Goal: Task Accomplishment & Management: Manage account settings

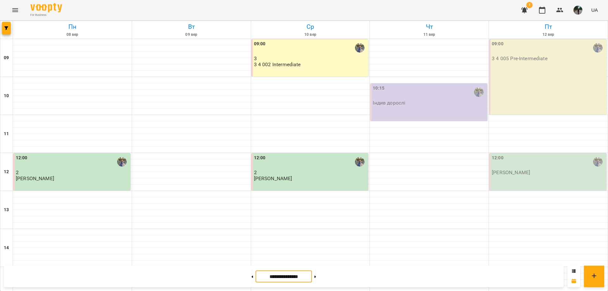
click at [274, 276] on input "**********" at bounding box center [283, 276] width 56 height 12
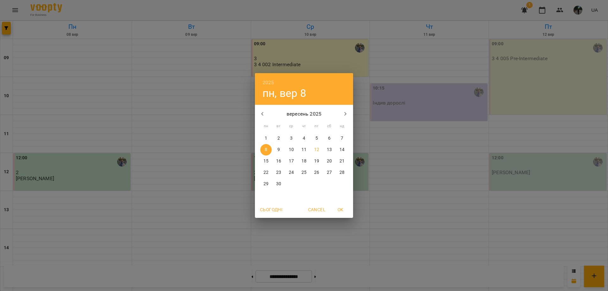
click at [280, 206] on span "Сьогодні" at bounding box center [271, 210] width 22 height 8
click at [338, 211] on span "OK" at bounding box center [340, 210] width 15 height 8
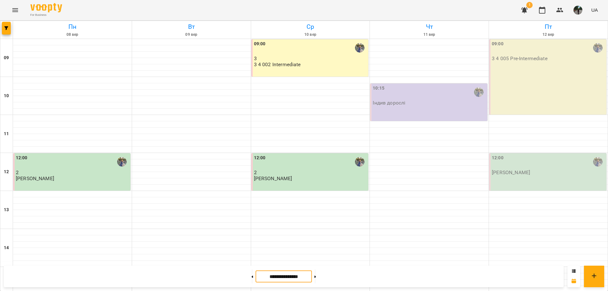
click at [375, 101] on p "Індив дорослі" at bounding box center [389, 102] width 33 height 5
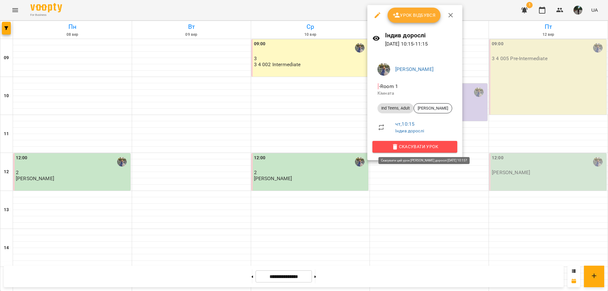
click at [411, 143] on span "Скасувати Урок" at bounding box center [414, 147] width 75 height 8
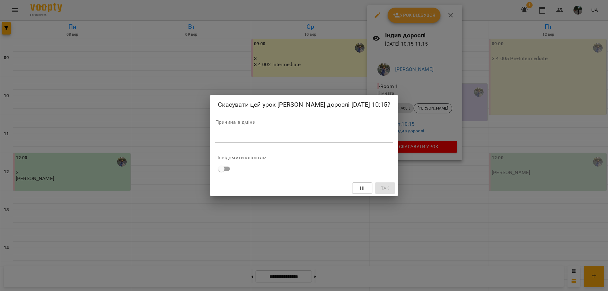
click at [260, 140] on textarea at bounding box center [304, 137] width 178 height 6
type textarea "**********"
click at [381, 189] on span "Так" at bounding box center [385, 188] width 8 height 8
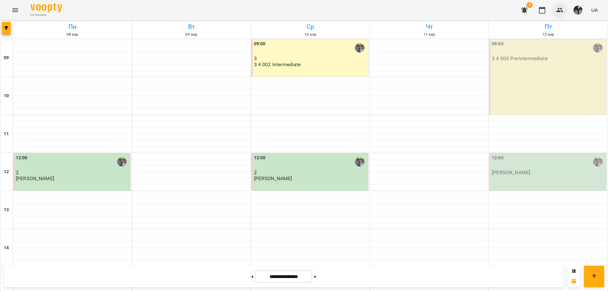
click at [563, 13] on icon "button" at bounding box center [560, 10] width 8 height 8
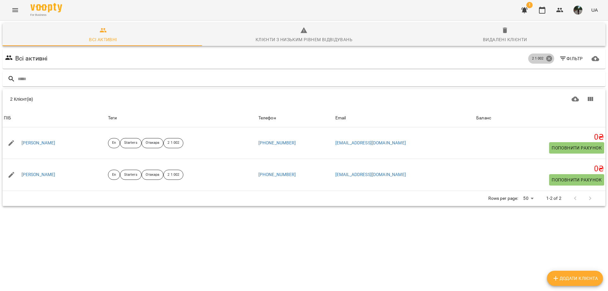
click at [545, 58] on icon at bounding box center [548, 58] width 7 height 7
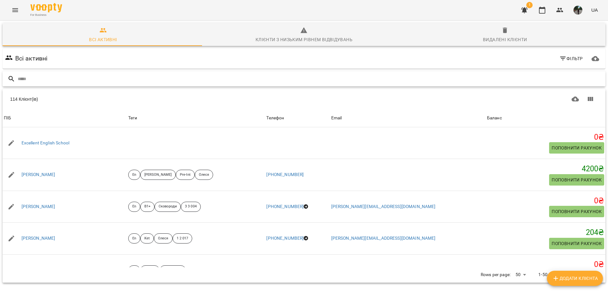
click at [142, 76] on input "text" at bounding box center [310, 79] width 585 height 10
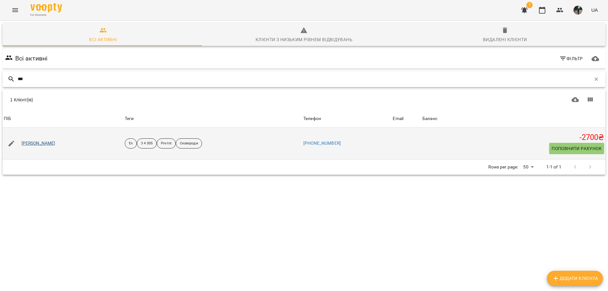
type input "***"
click at [46, 144] on link "Бойко Наталя Петрівна" at bounding box center [39, 143] width 34 height 6
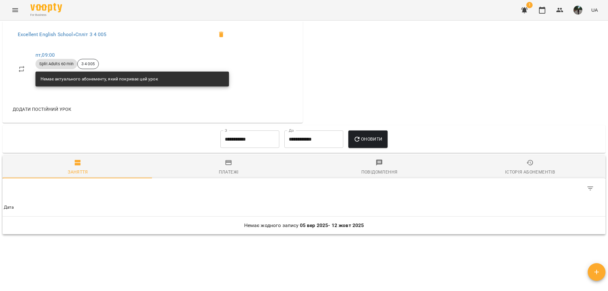
scroll to position [266, 0]
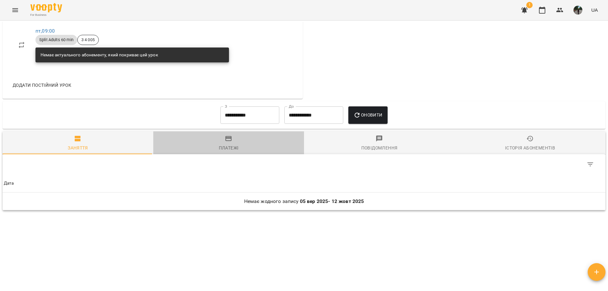
click at [228, 145] on div "Платежі" at bounding box center [229, 148] width 20 height 8
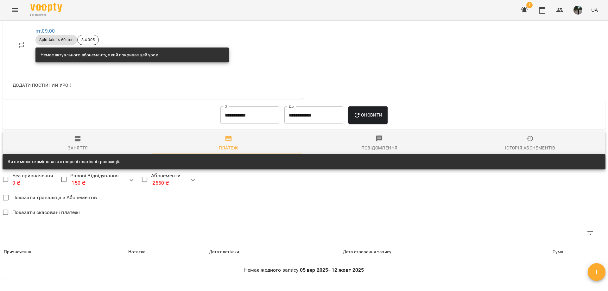
click at [91, 150] on span "Заняття" at bounding box center [77, 143] width 143 height 17
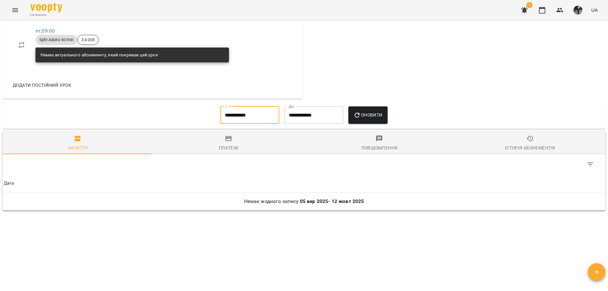
click at [250, 117] on input "**********" at bounding box center [249, 115] width 59 height 18
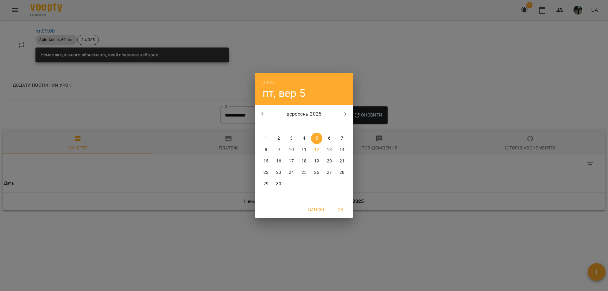
click at [260, 111] on icon "button" at bounding box center [263, 114] width 8 height 8
click at [318, 137] on span "1" at bounding box center [316, 138] width 11 height 6
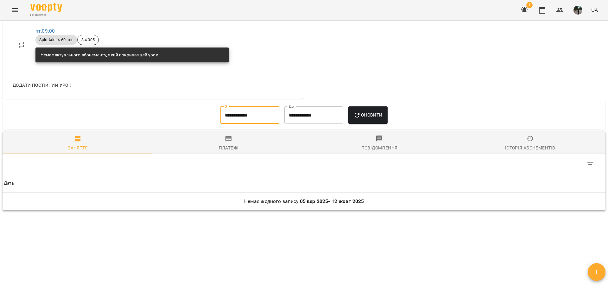
click at [545, 144] on div "Історія абонементів" at bounding box center [530, 148] width 50 height 8
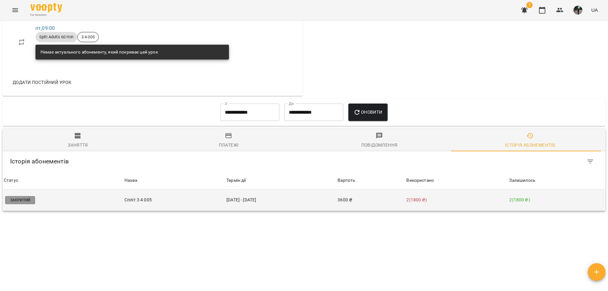
scroll to position [269, 0]
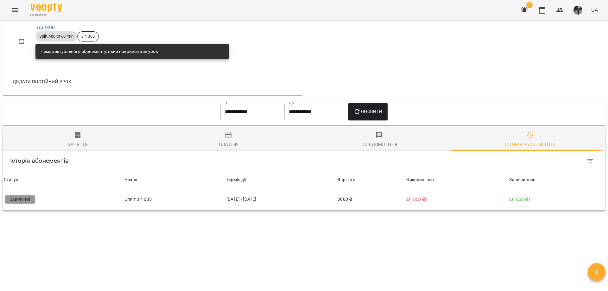
click at [96, 145] on span "Заняття" at bounding box center [77, 139] width 143 height 17
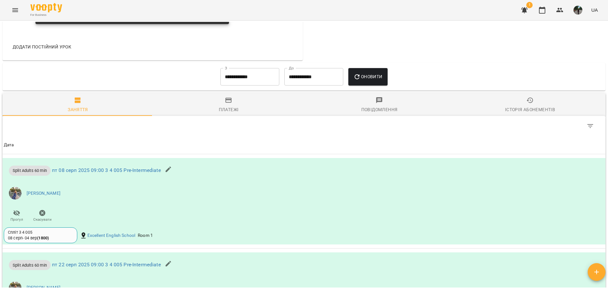
scroll to position [301, 0]
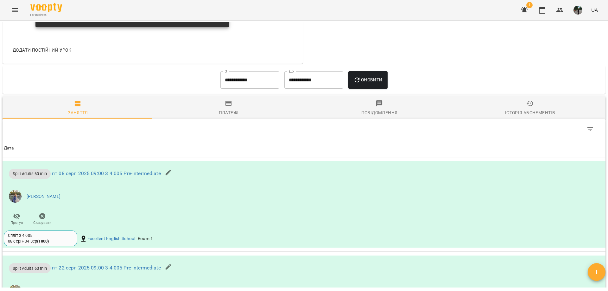
click at [222, 87] on input "**********" at bounding box center [249, 80] width 59 height 18
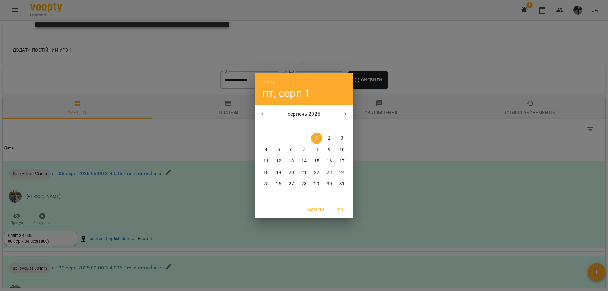
click at [260, 117] on icon "button" at bounding box center [263, 114] width 8 height 8
click at [260, 114] on icon "button" at bounding box center [263, 114] width 8 height 8
click at [341, 134] on button "1" at bounding box center [341, 138] width 11 height 11
type input "**********"
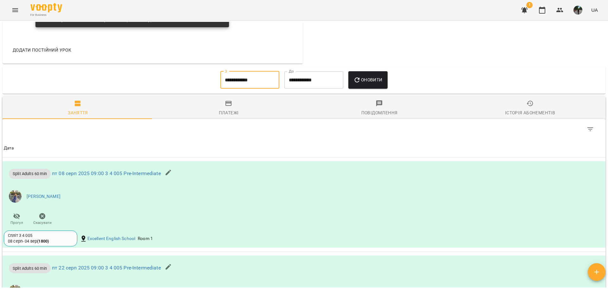
click at [362, 84] on button "Оновити" at bounding box center [367, 80] width 39 height 18
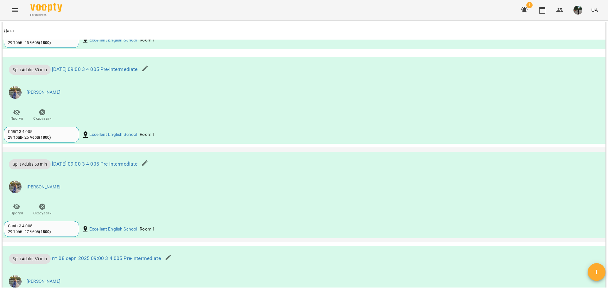
scroll to position [499, 0]
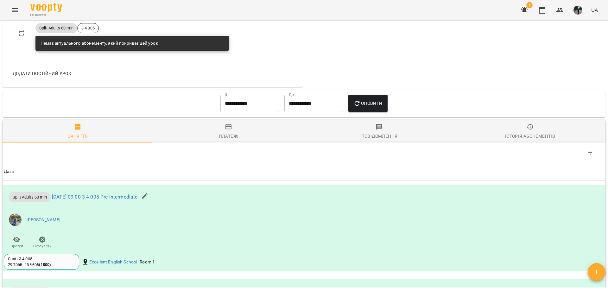
click at [229, 125] on icon "button" at bounding box center [229, 127] width 8 height 8
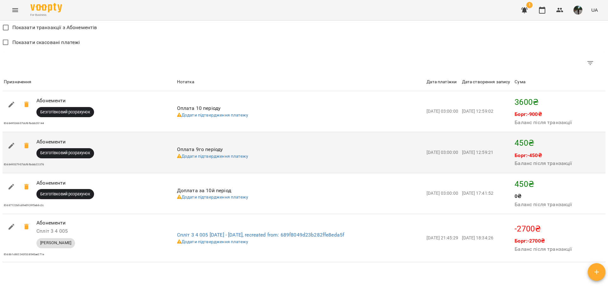
scroll to position [468, 0]
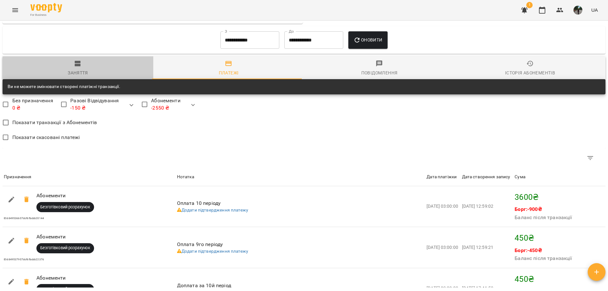
click at [94, 74] on span "Заняття" at bounding box center [77, 68] width 143 height 17
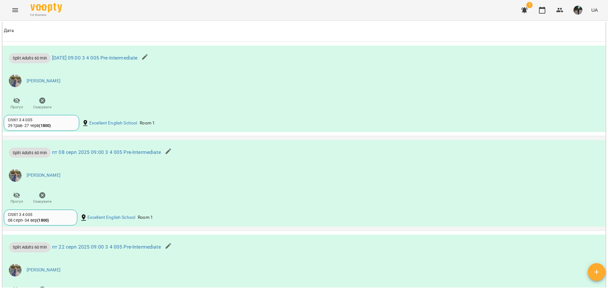
scroll to position [594, 0]
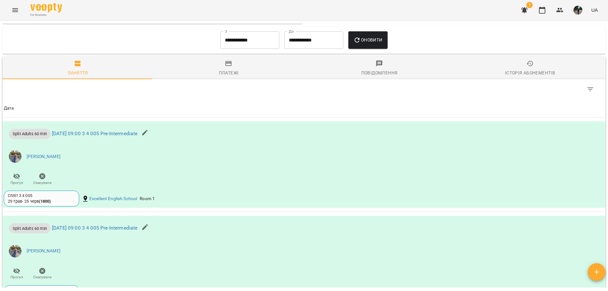
click at [228, 79] on button "Платежі" at bounding box center [228, 67] width 151 height 23
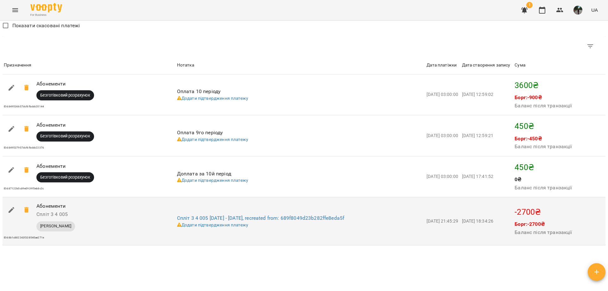
scroll to position [464, 0]
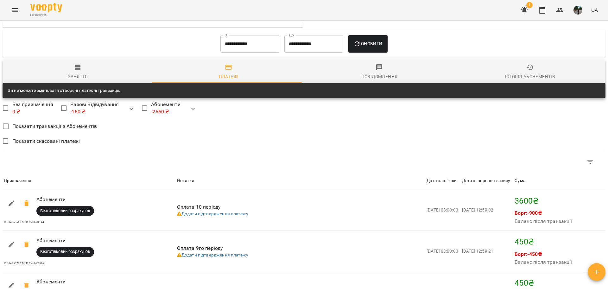
click at [89, 75] on span "Заняття" at bounding box center [77, 72] width 143 height 17
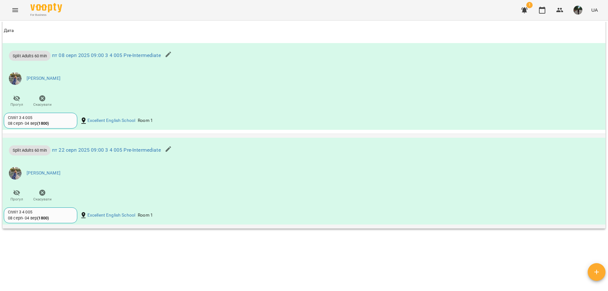
scroll to position [717, 0]
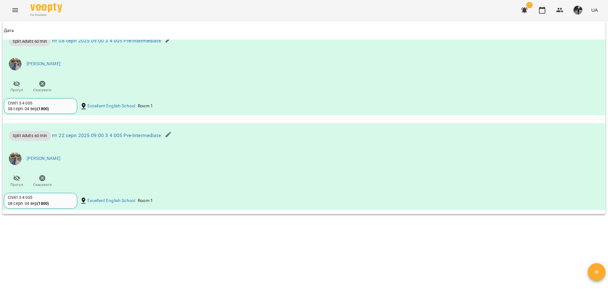
click at [385, 253] on div "Мої клієнти / Бойко Наталя Петрівна Бойко Наталя Петрівна En 3 4 005 Pre-Int Ск…" at bounding box center [303, 155] width 605 height 266
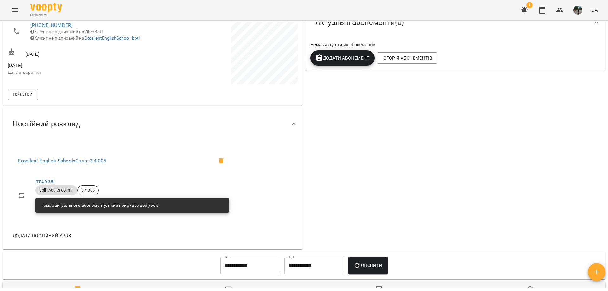
scroll to position [0, 0]
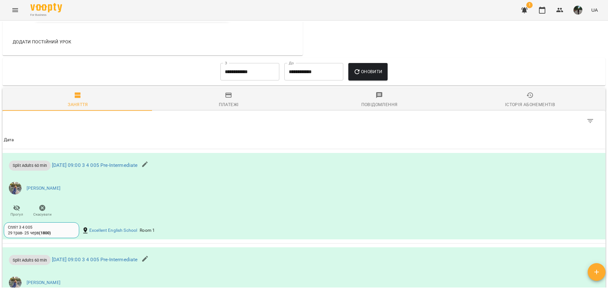
click at [509, 105] on div "Історія абонементів" at bounding box center [530, 105] width 50 height 8
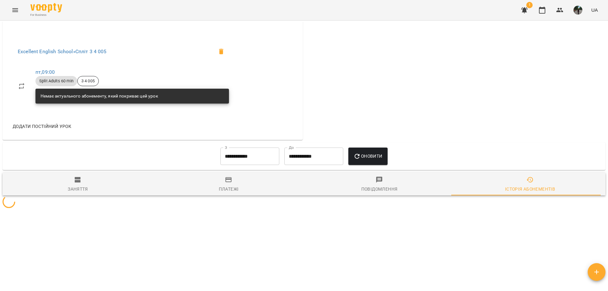
scroll to position [291, 0]
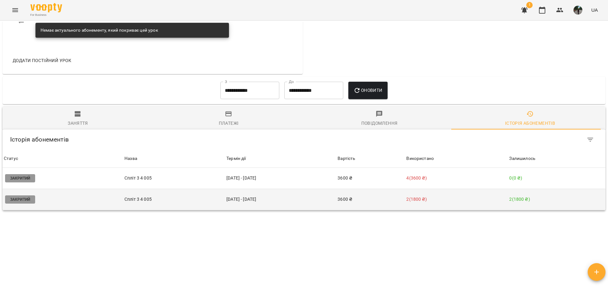
click at [309, 197] on td "08 серп - 04 вер" at bounding box center [280, 199] width 111 height 21
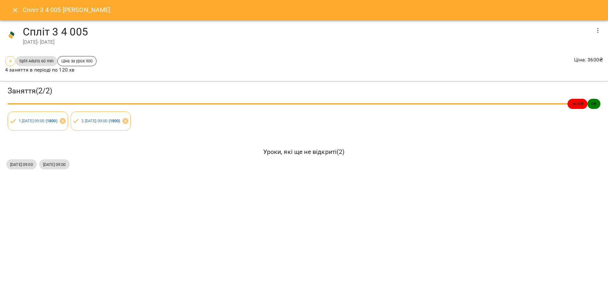
click at [602, 31] on button "button" at bounding box center [597, 30] width 15 height 15
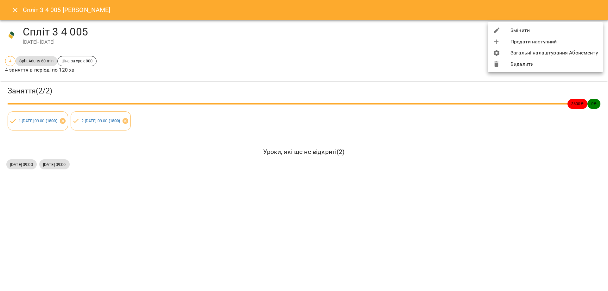
click at [532, 63] on li "Видалити" at bounding box center [545, 64] width 115 height 11
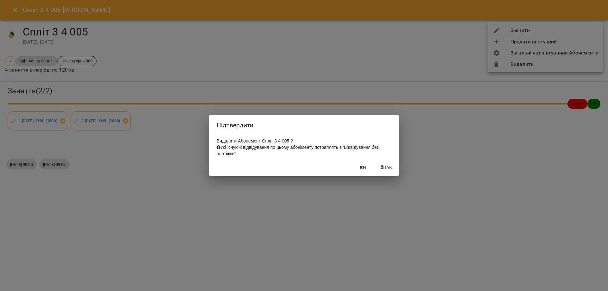
click at [394, 172] on button "Так" at bounding box center [386, 167] width 20 height 11
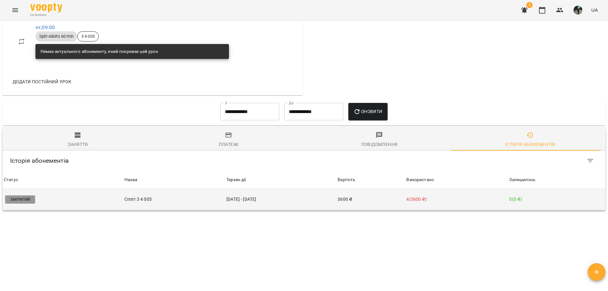
scroll to position [269, 0]
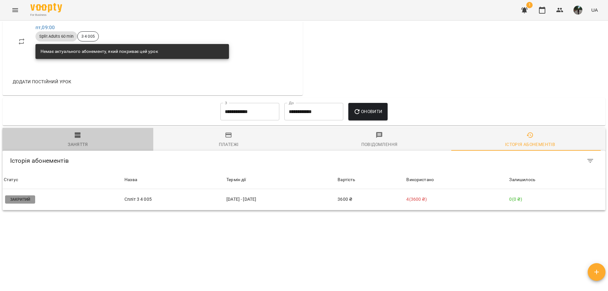
click at [85, 141] on div "Заняття" at bounding box center [78, 145] width 20 height 8
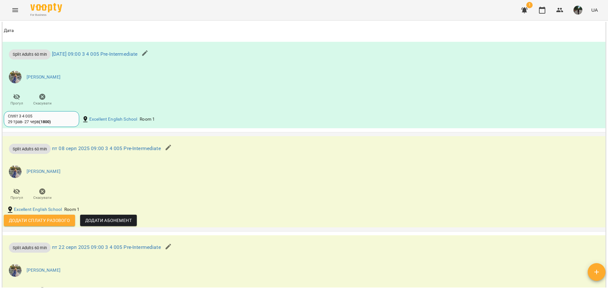
scroll to position [681, 0]
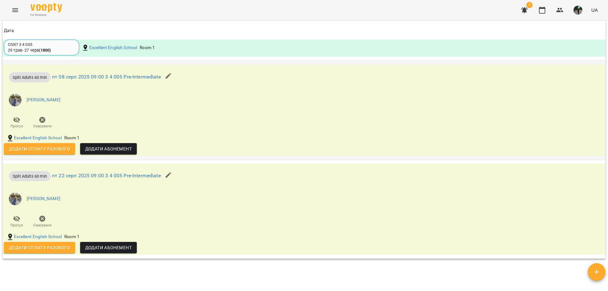
click at [124, 148] on span "Додати Абонемент" at bounding box center [108, 149] width 47 height 8
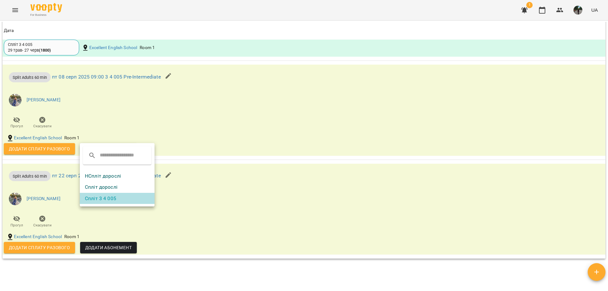
click at [107, 197] on li "Спліт 3 4 005" at bounding box center [117, 198] width 75 height 11
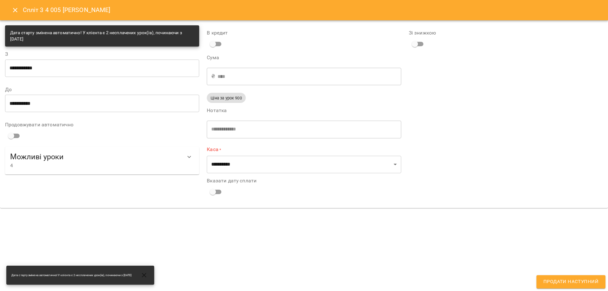
click at [191, 155] on icon "Show more" at bounding box center [190, 157] width 8 height 8
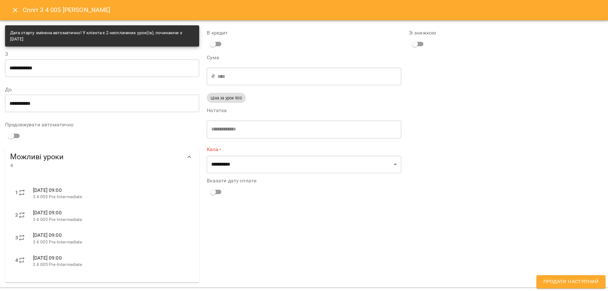
click at [93, 107] on input "**********" at bounding box center [102, 103] width 194 height 18
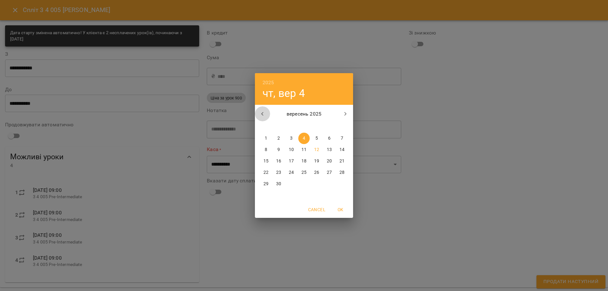
click at [265, 120] on button "button" at bounding box center [262, 113] width 15 height 15
click at [314, 159] on p "15" at bounding box center [316, 161] width 5 height 6
type input "**********"
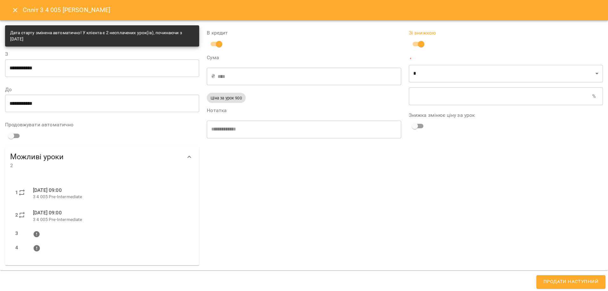
click at [420, 91] on input "text" at bounding box center [500, 96] width 183 height 18
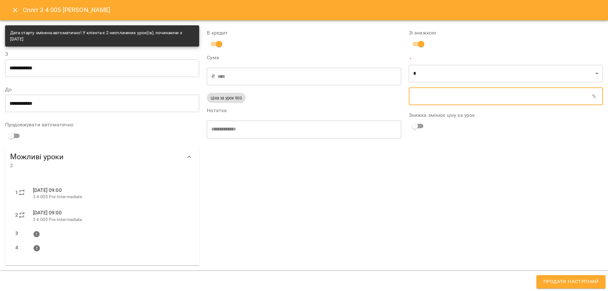
type input "****"
type input "*"
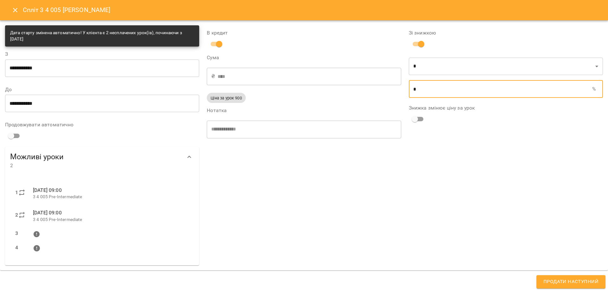
type input "****"
type input "**"
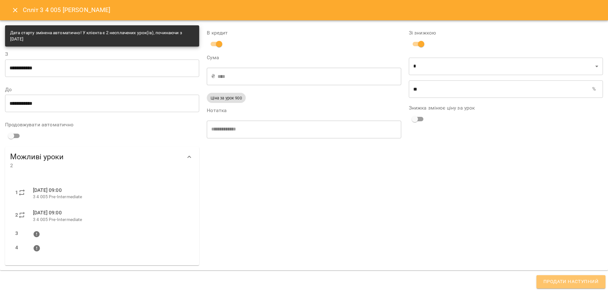
click at [568, 278] on span "Продати наступний" at bounding box center [570, 282] width 55 height 8
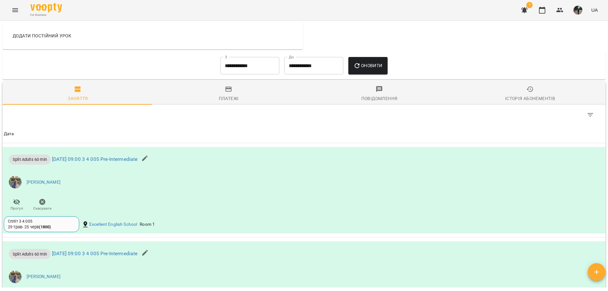
scroll to position [273, 0]
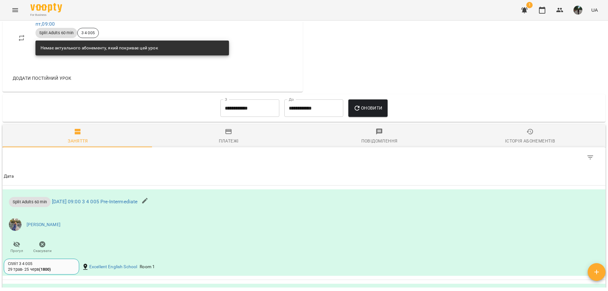
click at [517, 125] on button "Історія абонементів" at bounding box center [530, 135] width 151 height 23
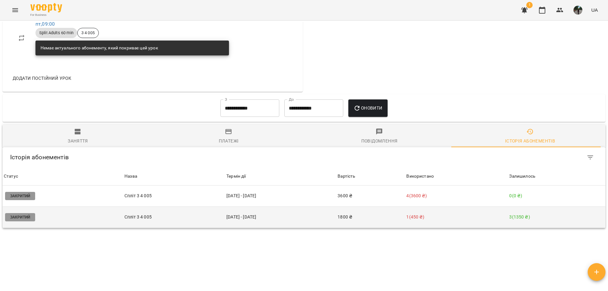
click at [350, 214] on td "1800 ₴" at bounding box center [370, 216] width 69 height 21
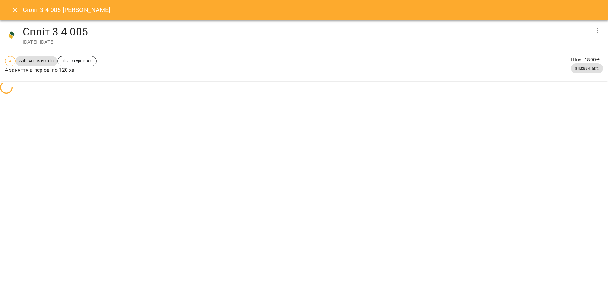
click at [350, 214] on body "For Business 1 UA Мої клієнти / Бойко Наталя Петрівна Бойко Наталя Петрівна En …" at bounding box center [304, 156] width 608 height 312
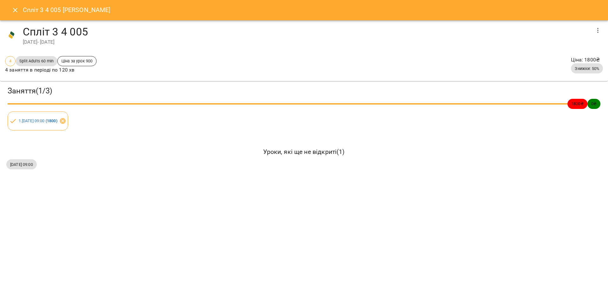
click at [592, 28] on button "button" at bounding box center [597, 30] width 15 height 15
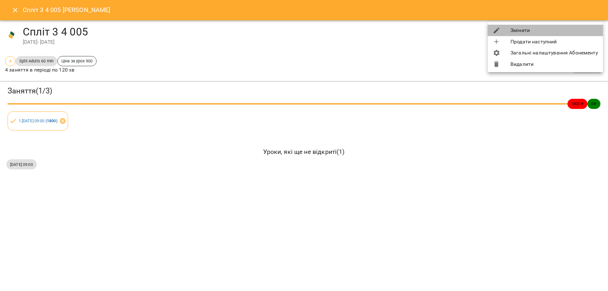
click at [516, 32] on li "Змінити" at bounding box center [545, 30] width 115 height 11
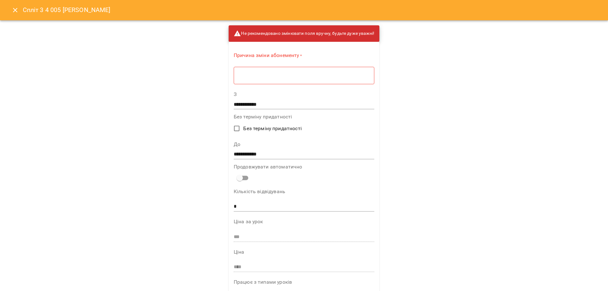
click at [261, 151] on input "**********" at bounding box center [304, 154] width 141 height 10
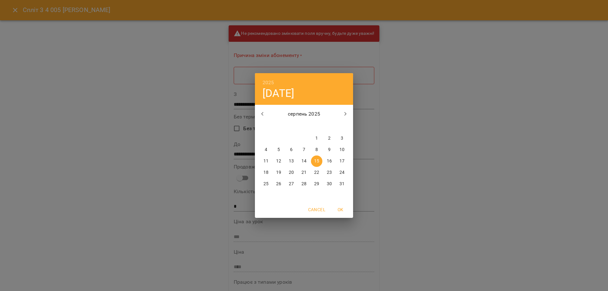
click at [318, 170] on p "22" at bounding box center [316, 172] width 5 height 6
type input "**********"
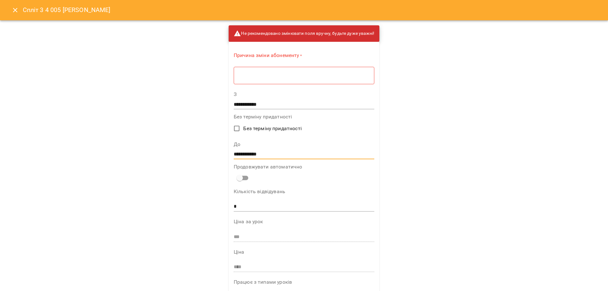
click at [280, 79] on div "* ​" at bounding box center [304, 75] width 141 height 18
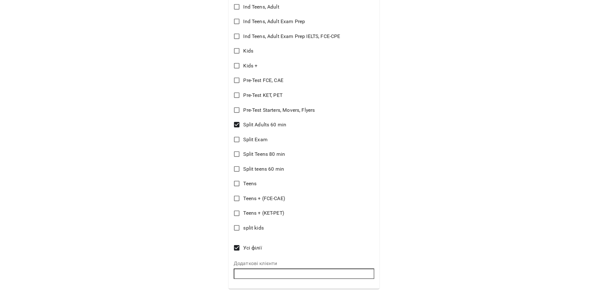
scroll to position [480, 0]
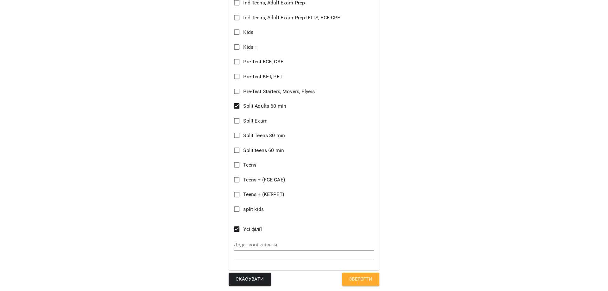
type textarea "*********"
click at [359, 278] on span "Зберегти" at bounding box center [360, 279] width 23 height 8
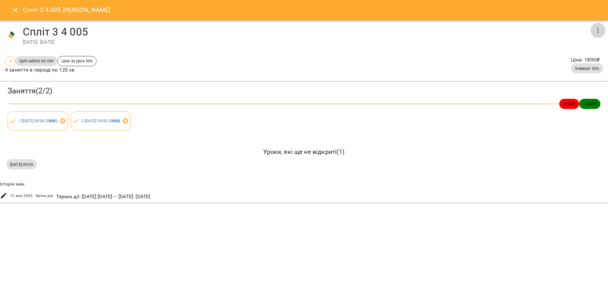
click at [597, 30] on icon "button" at bounding box center [597, 30] width 1 height 5
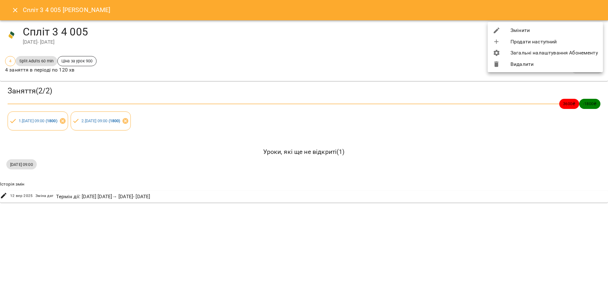
click at [17, 10] on div at bounding box center [304, 145] width 608 height 291
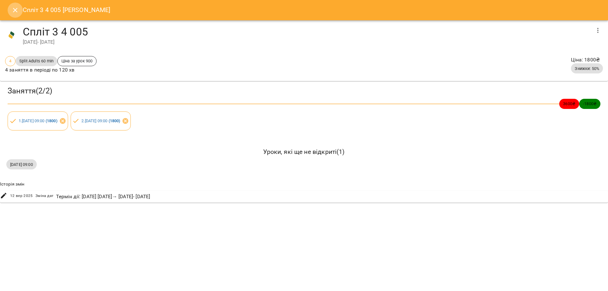
click at [16, 10] on icon "Close" at bounding box center [15, 10] width 8 height 8
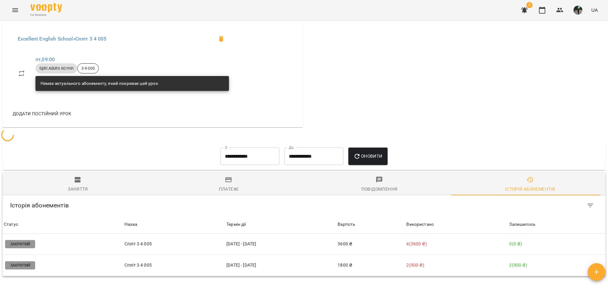
scroll to position [273, 0]
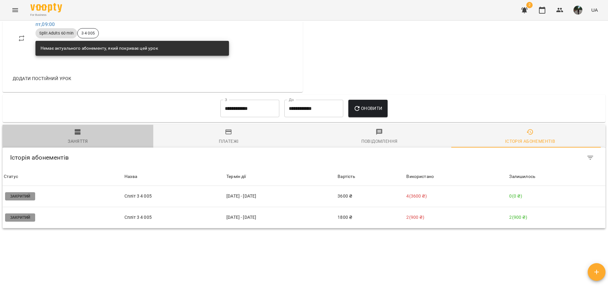
click at [84, 130] on span "Заняття" at bounding box center [77, 136] width 143 height 17
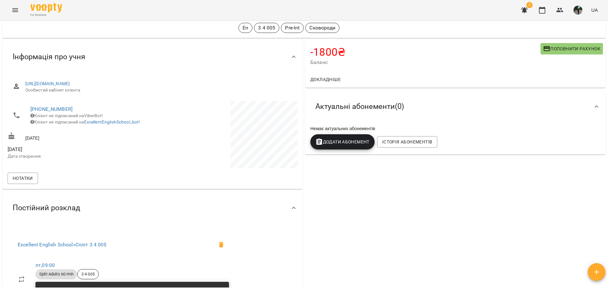
scroll to position [0, 0]
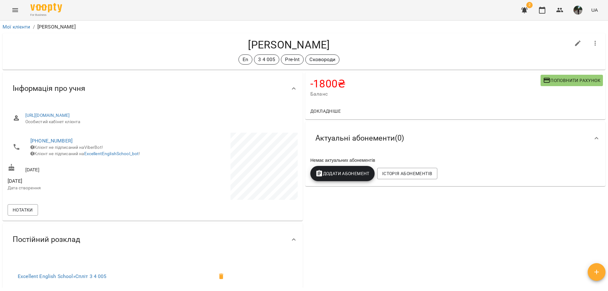
click at [568, 4] on div "2 UA" at bounding box center [559, 10] width 84 height 16
click at [565, 8] on button "button" at bounding box center [559, 10] width 15 height 15
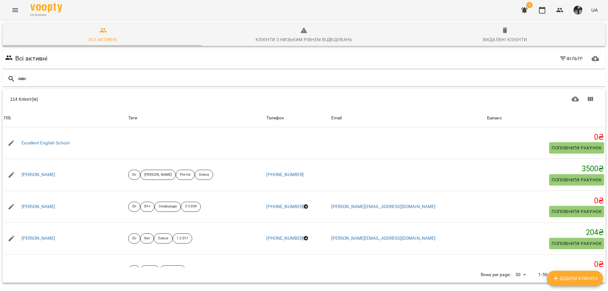
click at [527, 10] on icon "button" at bounding box center [524, 10] width 8 height 8
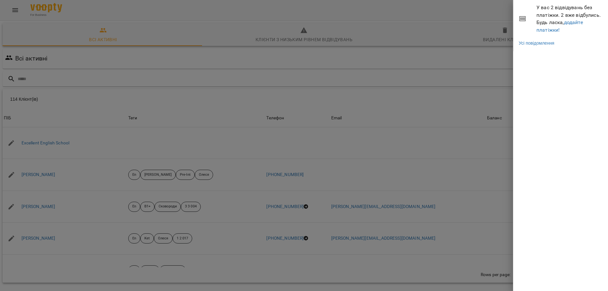
click at [540, 26] on span "У вас 2 відвідувань без платіжки. 2 вже відбулись. Будь ласка, додайте платіжки!" at bounding box center [569, 19] width 67 height 30
click at [547, 32] on link "додайте платіжки!" at bounding box center [559, 26] width 47 height 14
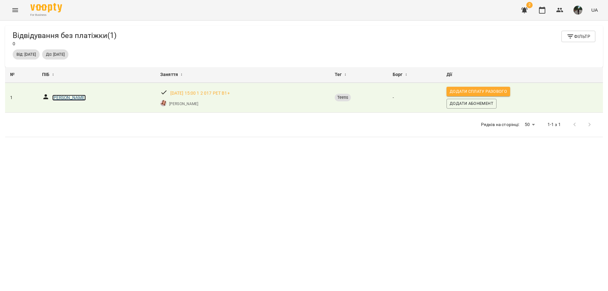
click at [64, 98] on p "Петров Семен Єгорович" at bounding box center [69, 98] width 34 height 6
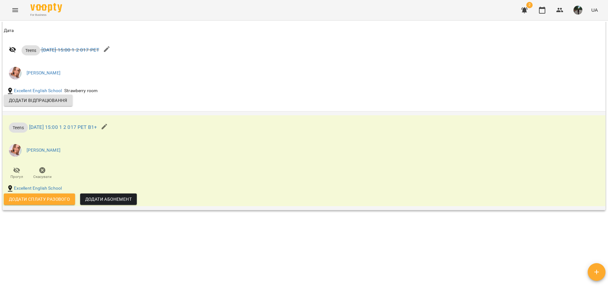
scroll to position [468, 0]
click at [533, 13] on div "2 UA" at bounding box center [559, 10] width 84 height 16
click at [531, 13] on button "button" at bounding box center [524, 10] width 15 height 15
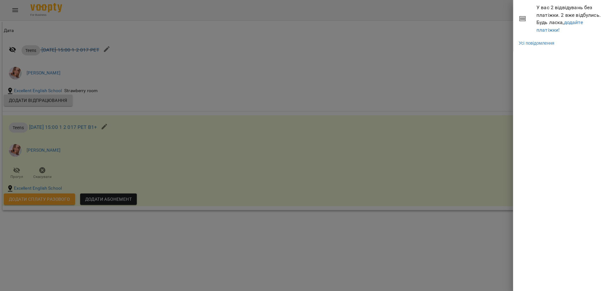
drag, startPoint x: 569, startPoint y: 30, endPoint x: 562, endPoint y: 30, distance: 7.0
click at [567, 30] on span "У вас 2 відвідувань без платіжки. 2 вже відбулись. Будь ласка, додайте платіжки!" at bounding box center [569, 19] width 67 height 30
click at [562, 30] on span "У вас 2 відвідувань без платіжки. 2 вже відбулись. Будь ласка, додайте платіжки!" at bounding box center [569, 19] width 67 height 30
click at [560, 30] on span "У вас 2 відвідувань без платіжки. 2 вже відбулись. Будь ласка, додайте платіжки!" at bounding box center [569, 19] width 67 height 30
click at [559, 30] on link "додайте платіжки!" at bounding box center [559, 26] width 47 height 14
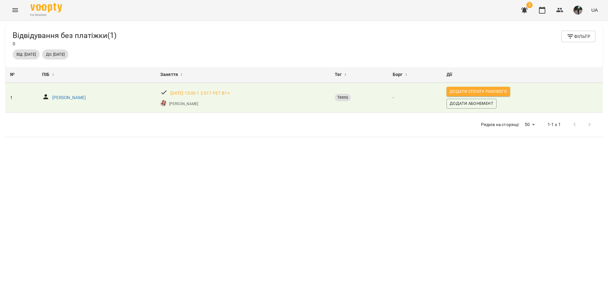
click at [570, 36] on span "Фільтр" at bounding box center [578, 37] width 24 height 8
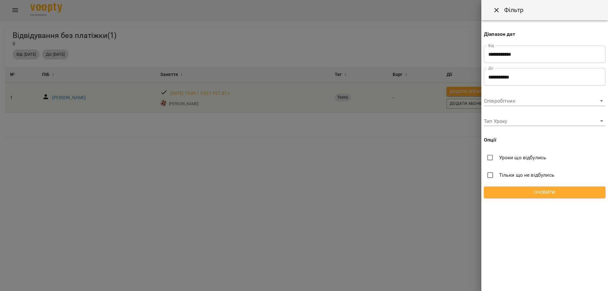
click at [499, 57] on input "**********" at bounding box center [545, 55] width 122 height 18
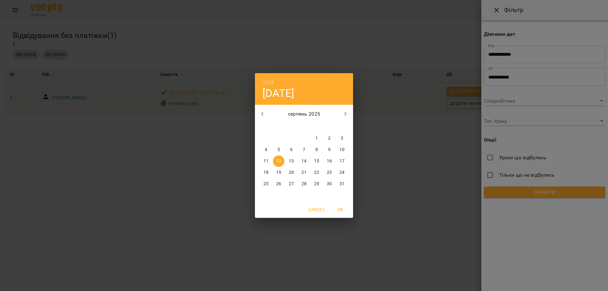
click at [266, 116] on icon "button" at bounding box center [263, 114] width 8 height 8
click at [279, 143] on button "1" at bounding box center [278, 138] width 11 height 11
type input "**********"
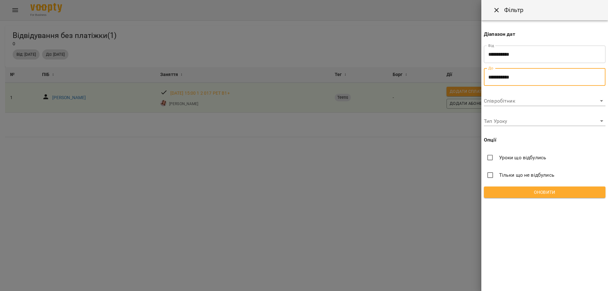
click at [510, 79] on input "**********" at bounding box center [545, 77] width 122 height 18
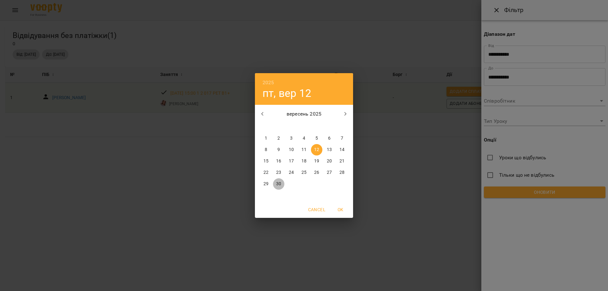
click at [281, 182] on p "30" at bounding box center [278, 184] width 5 height 6
type input "**********"
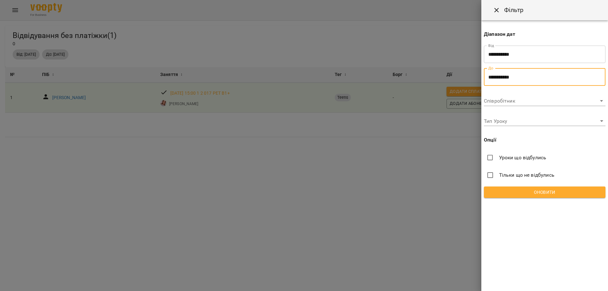
click at [487, 192] on button "Оновити" at bounding box center [545, 191] width 122 height 11
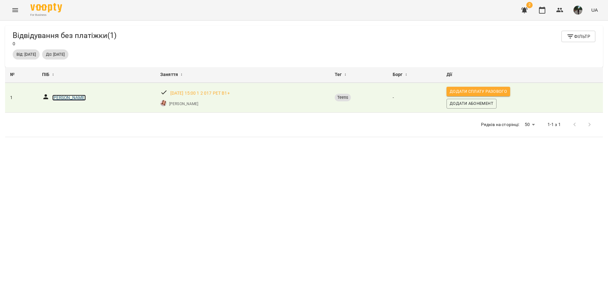
click at [62, 101] on p "Петров Семен Єгорович" at bounding box center [69, 98] width 34 height 6
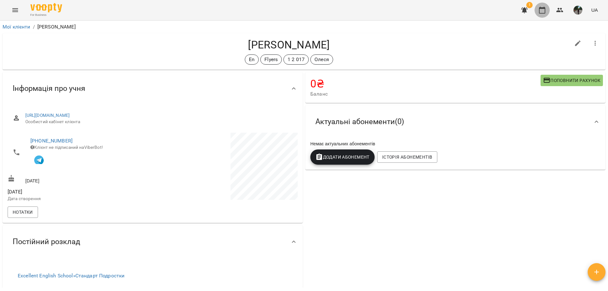
click at [544, 11] on icon "button" at bounding box center [542, 10] width 8 height 8
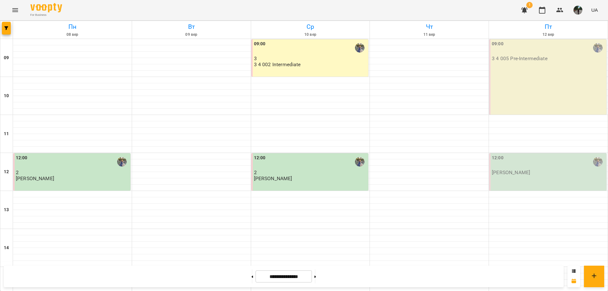
click at [554, 67] on div "09:00 3 4 005 Pre-Intermediate" at bounding box center [547, 76] width 117 height 75
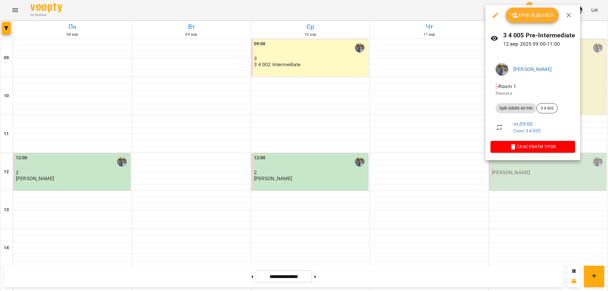
click at [527, 21] on button "Урок відбувся" at bounding box center [532, 15] width 53 height 15
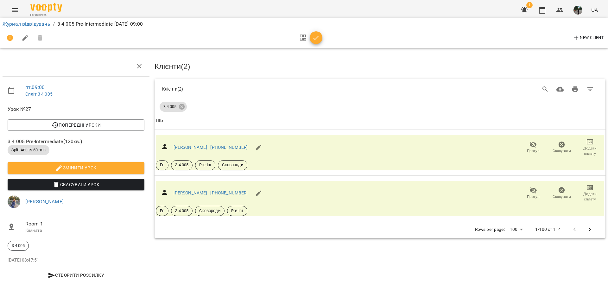
click at [313, 39] on icon "button" at bounding box center [316, 38] width 8 height 8
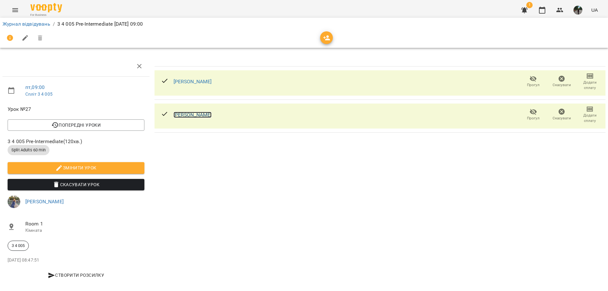
click at [212, 115] on link "[PERSON_NAME]" at bounding box center [192, 115] width 38 height 6
click at [542, 9] on icon "button" at bounding box center [542, 10] width 8 height 8
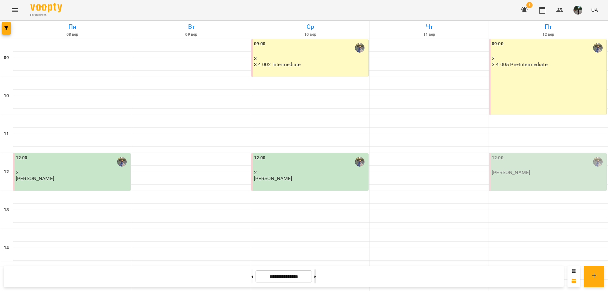
click at [316, 278] on button at bounding box center [315, 276] width 2 height 14
type input "**********"
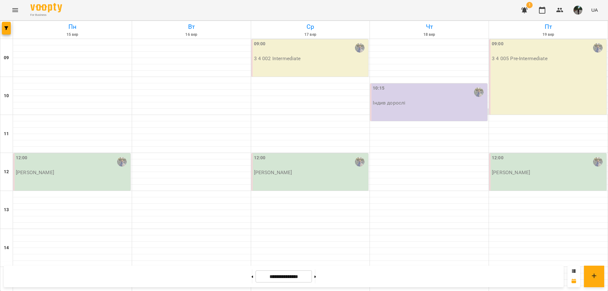
click at [400, 113] on div "10:15 Індив дорослі" at bounding box center [428, 102] width 117 height 37
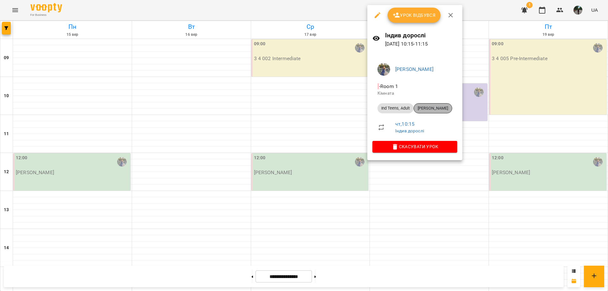
click at [423, 112] on div "Бура Ірина Миколаївна" at bounding box center [432, 108] width 39 height 10
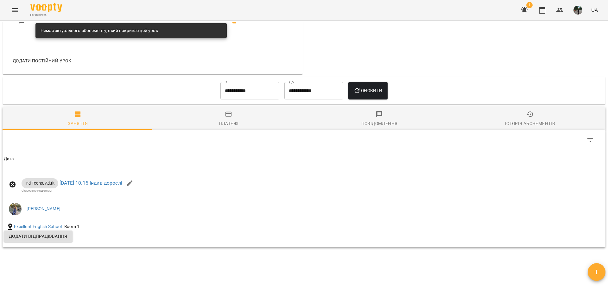
scroll to position [322, 0]
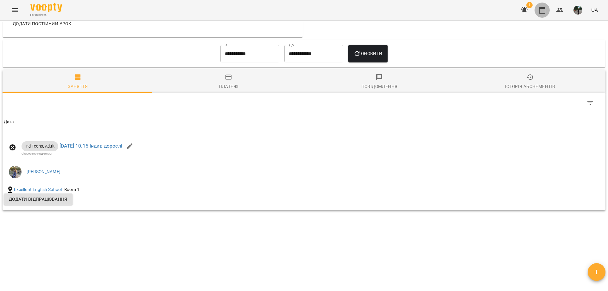
click at [539, 10] on icon "button" at bounding box center [542, 10] width 6 height 7
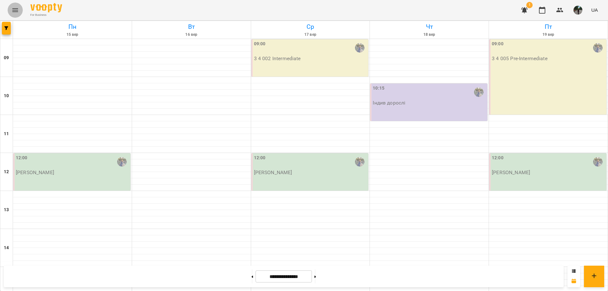
click at [17, 6] on icon "Menu" at bounding box center [15, 10] width 8 height 8
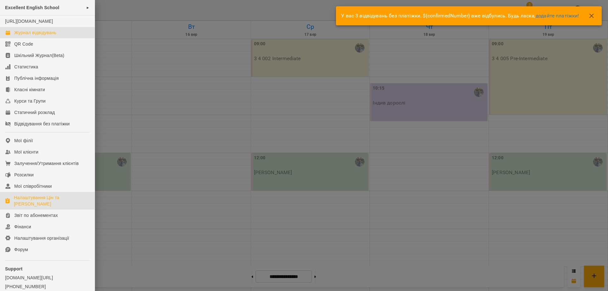
click at [53, 207] on div "Налаштування Цін та Абонементів" at bounding box center [52, 200] width 76 height 13
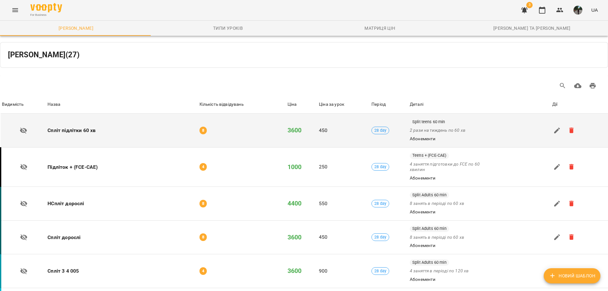
scroll to position [63, 0]
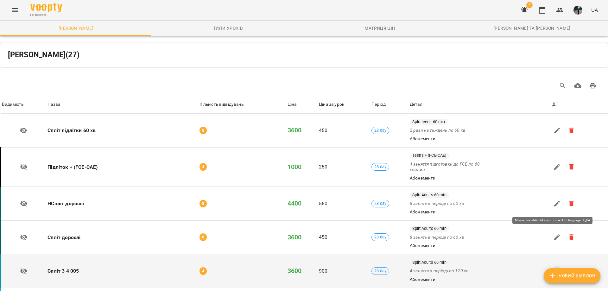
click at [553, 267] on icon "button" at bounding box center [557, 271] width 8 height 8
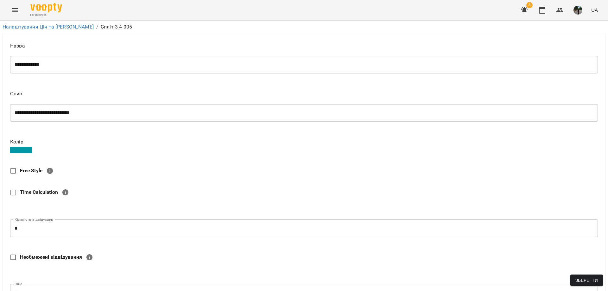
scroll to position [127, 0]
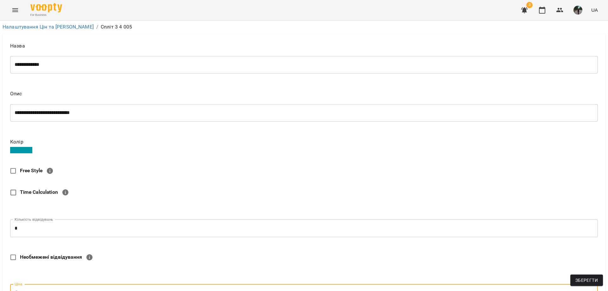
drag, startPoint x: 21, startPoint y: 167, endPoint x: 25, endPoint y: 167, distance: 3.8
click at [25, 284] on input "****" at bounding box center [309, 293] width 577 height 18
type input "***"
type input "****"
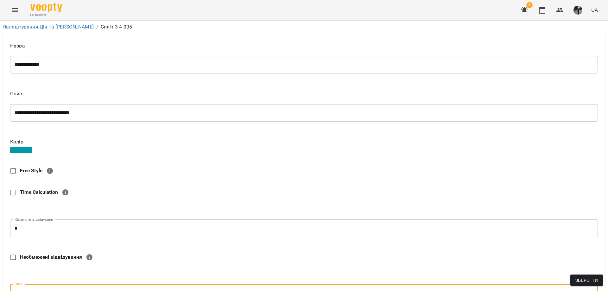
type input "****"
click at [583, 278] on span "Зберегти" at bounding box center [586, 280] width 22 height 8
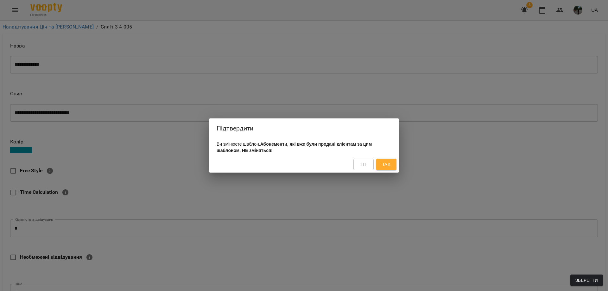
click at [380, 166] on button "Так" at bounding box center [386, 164] width 20 height 11
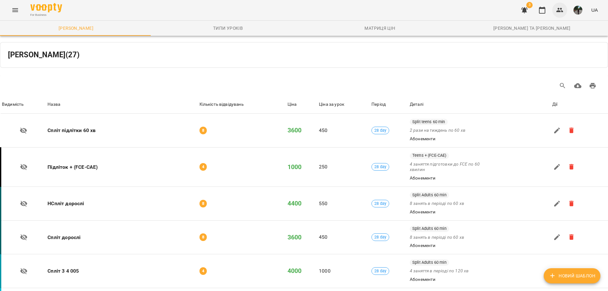
click at [555, 9] on button "button" at bounding box center [559, 10] width 15 height 15
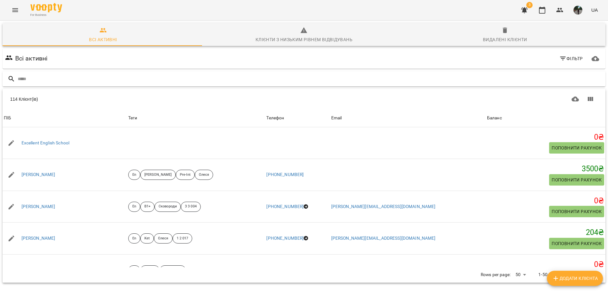
click at [99, 76] on input "text" at bounding box center [310, 79] width 585 height 10
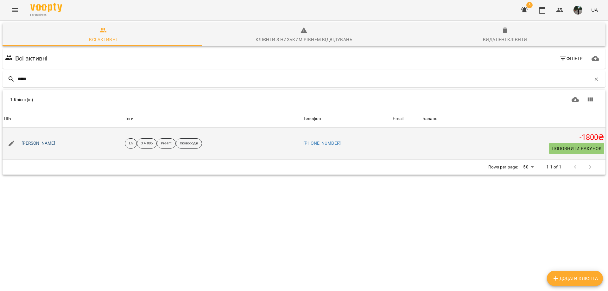
type input "*****"
click at [55, 140] on link "Бойко Наталя Петрівна" at bounding box center [39, 143] width 34 height 6
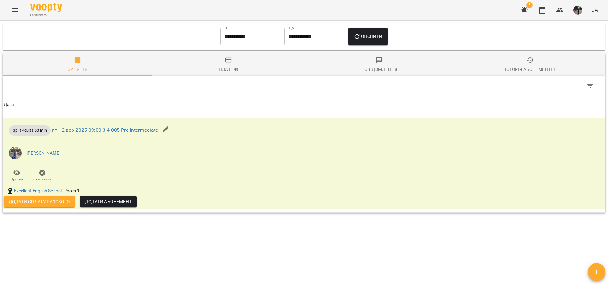
scroll to position [347, 0]
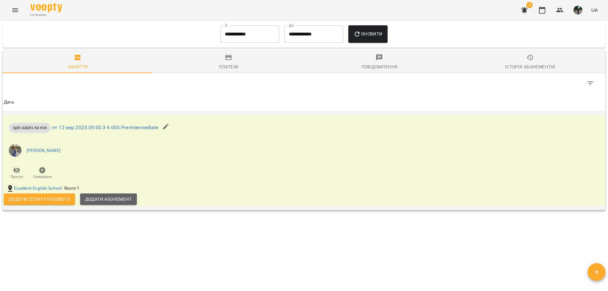
click at [109, 194] on button "Додати Абонемент" at bounding box center [108, 198] width 57 height 11
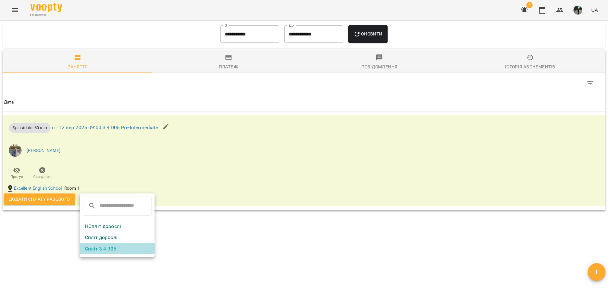
click at [109, 245] on li "Спліт 3 4 005" at bounding box center [117, 248] width 75 height 11
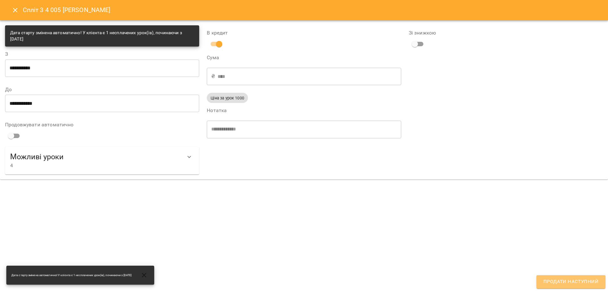
click at [561, 286] on button "Продати наступний" at bounding box center [570, 281] width 69 height 13
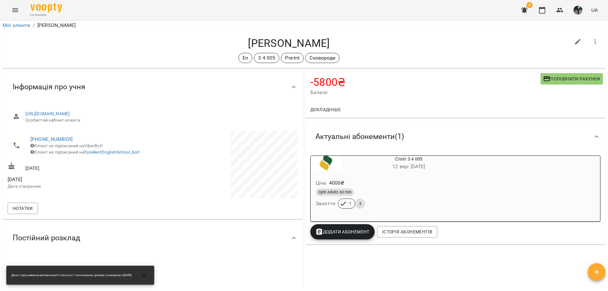
scroll to position [0, 0]
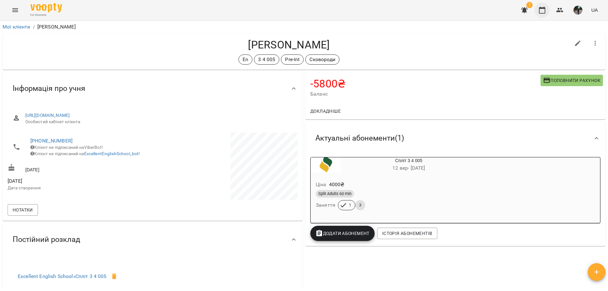
click at [542, 11] on icon "button" at bounding box center [542, 10] width 8 height 8
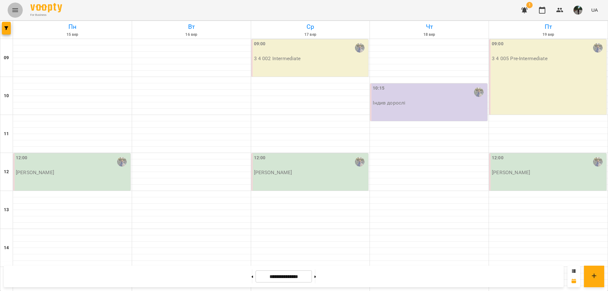
click at [16, 10] on icon "Menu" at bounding box center [15, 10] width 8 height 8
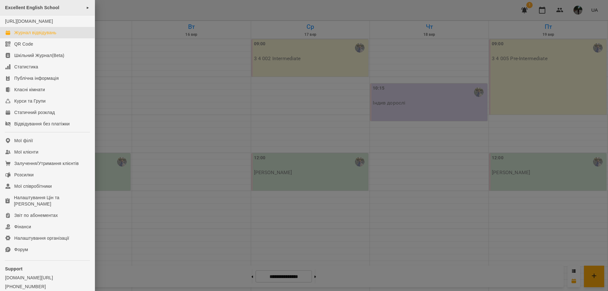
click at [55, 10] on div "Excellent English School ►" at bounding box center [47, 8] width 95 height 16
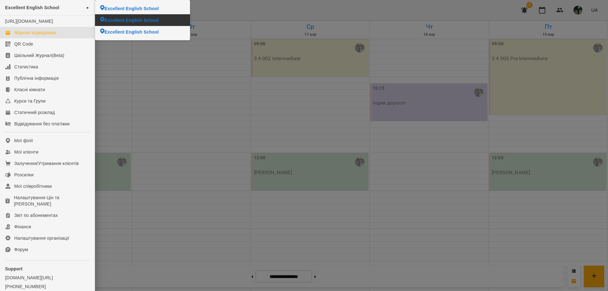
click at [124, 20] on span "Excellent English School" at bounding box center [131, 20] width 54 height 6
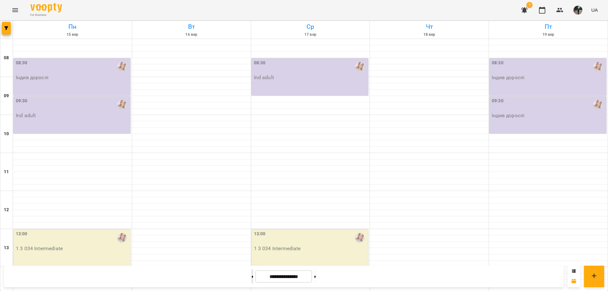
click at [251, 275] on button at bounding box center [252, 276] width 2 height 14
type input "**********"
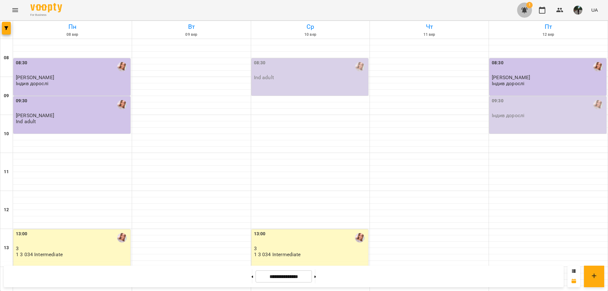
click at [520, 10] on button "button" at bounding box center [524, 10] width 15 height 15
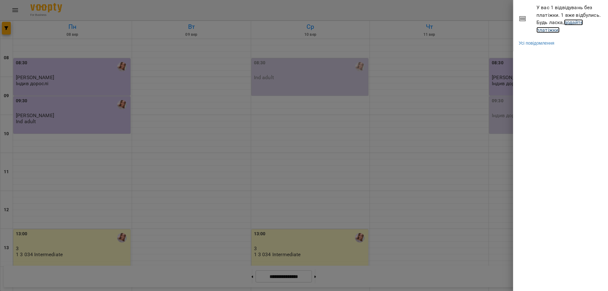
click at [538, 28] on link "додайте платіжки!" at bounding box center [559, 26] width 47 height 14
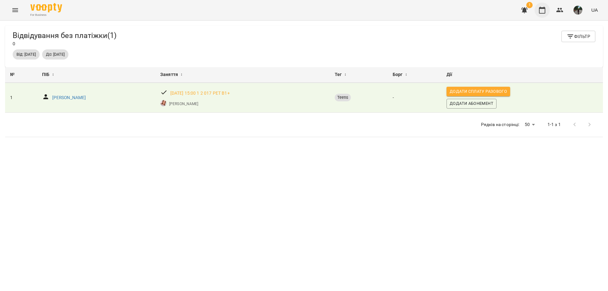
click at [541, 10] on icon "button" at bounding box center [542, 10] width 8 height 8
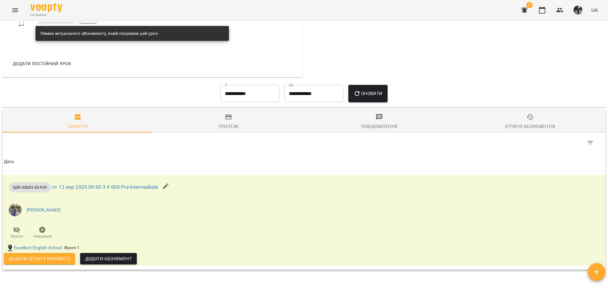
scroll to position [284, 0]
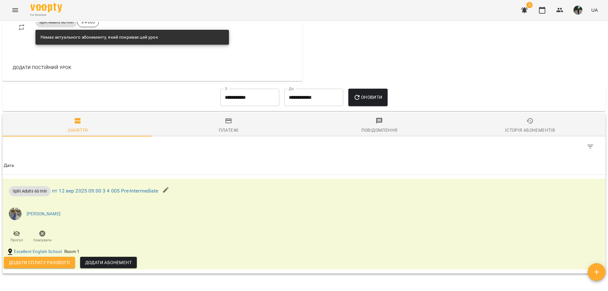
click at [233, 104] on input "**********" at bounding box center [249, 98] width 59 height 18
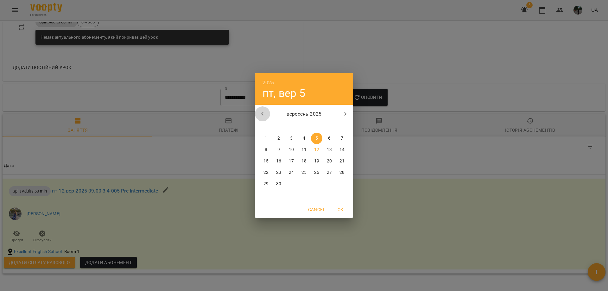
click at [263, 116] on icon "button" at bounding box center [262, 114] width 2 height 4
click at [316, 139] on p "1" at bounding box center [316, 138] width 3 height 6
type input "**********"
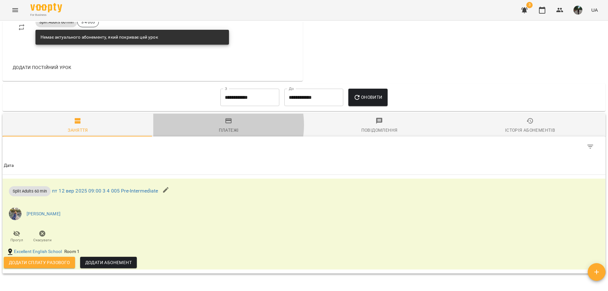
click at [217, 125] on span "Платежі" at bounding box center [228, 125] width 143 height 17
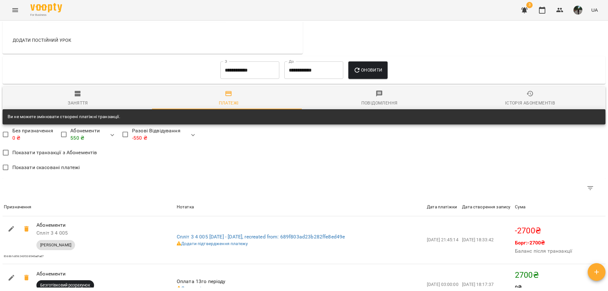
scroll to position [379, 0]
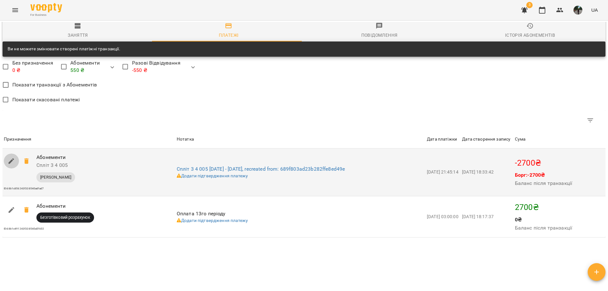
click at [19, 167] on button "button" at bounding box center [11, 161] width 15 height 15
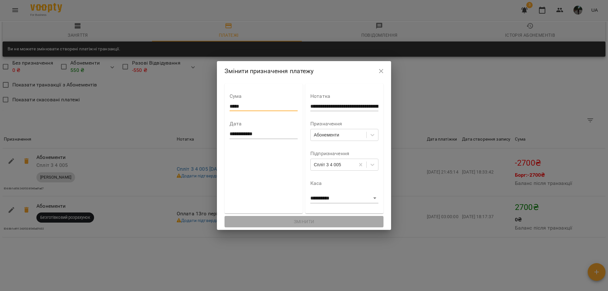
drag, startPoint x: 224, startPoint y: 106, endPoint x: 228, endPoint y: 106, distance: 4.1
click at [230, 106] on input "*****" at bounding box center [264, 106] width 68 height 10
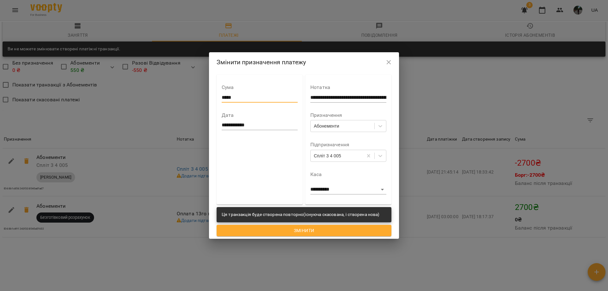
type input "*****"
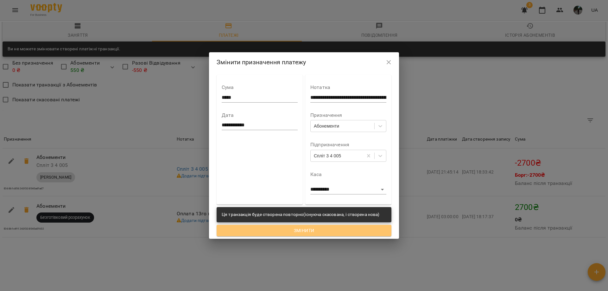
click at [274, 230] on span "Змінити" at bounding box center [304, 231] width 165 height 8
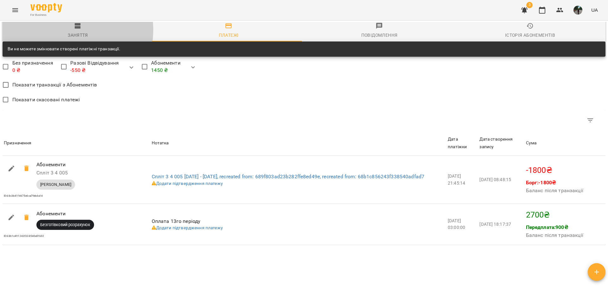
click at [64, 30] on span "Заняття" at bounding box center [77, 30] width 143 height 17
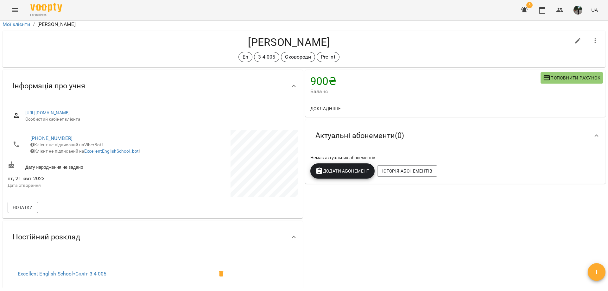
scroll to position [0, 0]
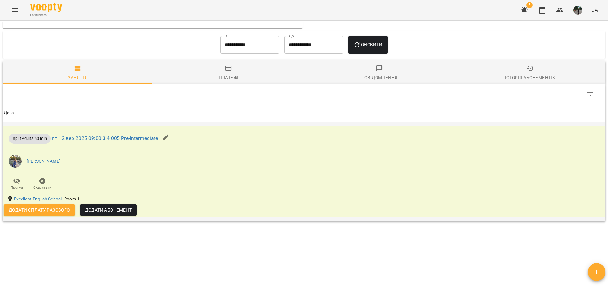
scroll to position [347, 0]
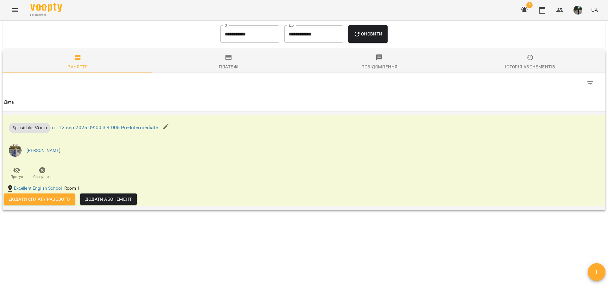
click at [115, 198] on span "Додати Абонемент" at bounding box center [108, 199] width 47 height 8
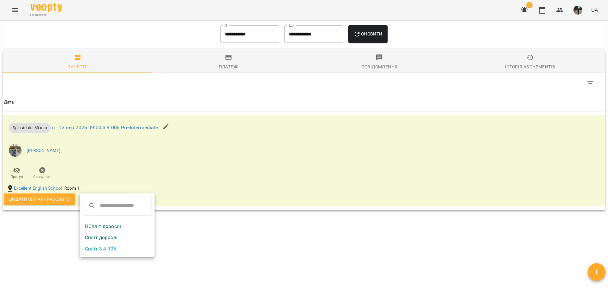
click at [109, 245] on li "Спліт 3 4 005" at bounding box center [117, 248] width 75 height 11
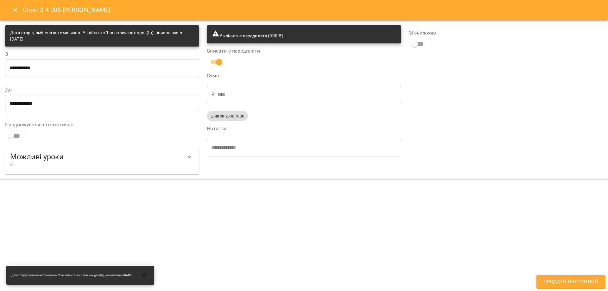
click at [157, 108] on input "**********" at bounding box center [102, 103] width 194 height 18
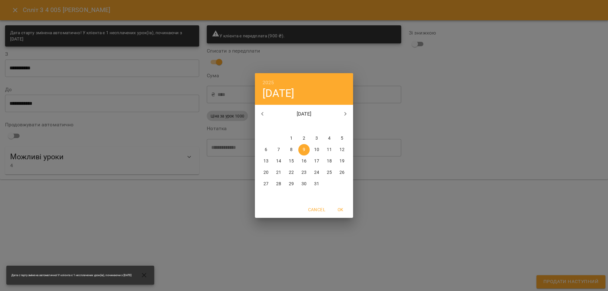
click at [157, 108] on div "2025 чт, жовт 9 жовтень 2025 пн вт ср чт пт сб нд 29 30 1 2 3 4 5 6 7 8 9 10 11…" at bounding box center [304, 145] width 608 height 291
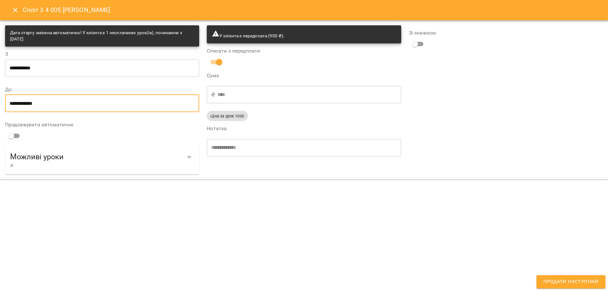
click at [544, 278] on span "Продати наступний" at bounding box center [570, 282] width 55 height 8
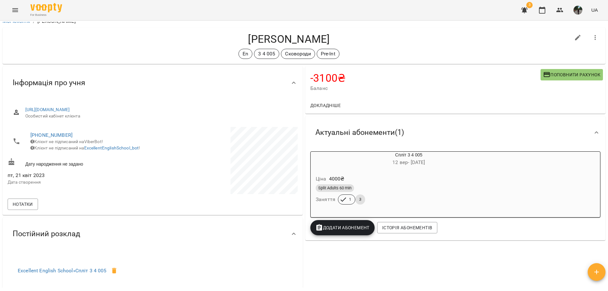
scroll to position [0, 0]
